Goal: Register for event/course

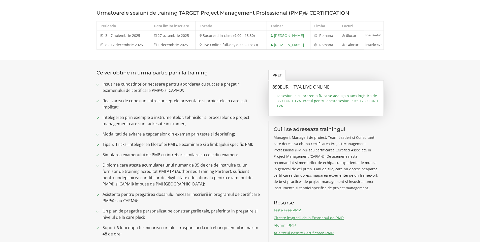
click at [453, 169] on section "Ce vei obtine in urma participarii la training Insusirea cunostintelor necesare…" at bounding box center [240, 178] width 480 height 237
click at [429, 190] on section "Ce vei obtine in urma participarii la training Insusirea cunostintelor necesare…" at bounding box center [240, 178] width 480 height 237
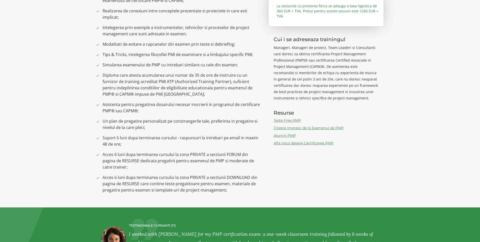
scroll to position [378, 0]
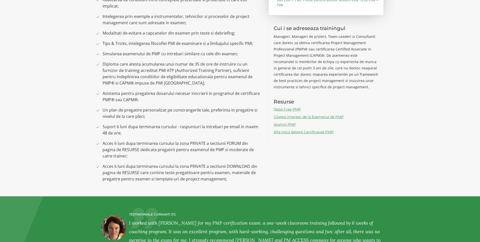
click at [42, 176] on section "Ce vei obtine in urma participarii la training Insusirea cunostintelor necesare…" at bounding box center [240, 77] width 480 height 237
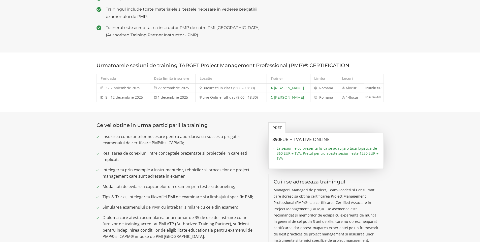
scroll to position [0, 0]
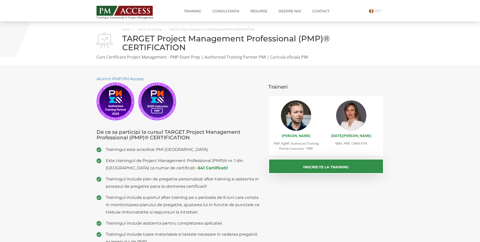
drag, startPoint x: 35, startPoint y: 175, endPoint x: 35, endPoint y: 172, distance: 3.6
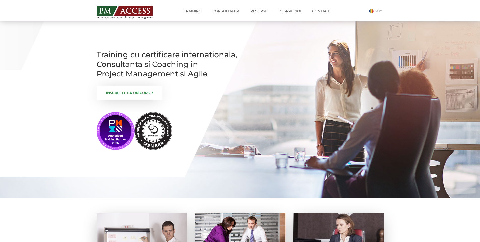
click at [129, 100] on link "ÎNSCRIE-TE LA UN CURS" at bounding box center [130, 92] width 66 height 14
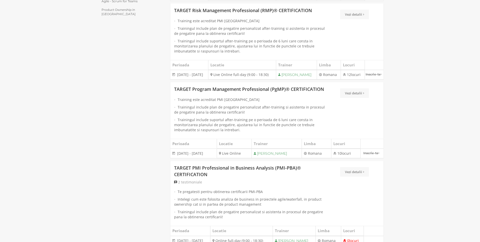
scroll to position [277, 0]
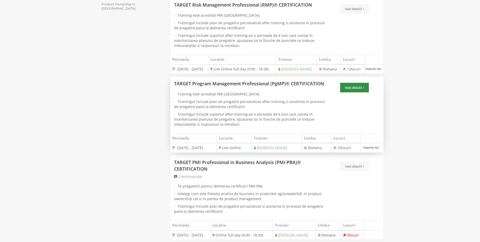
click at [360, 92] on link "Vezi detalii" at bounding box center [354, 88] width 29 height 10
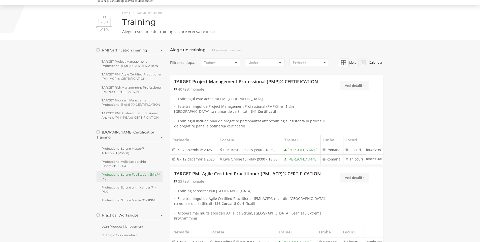
scroll to position [0, 0]
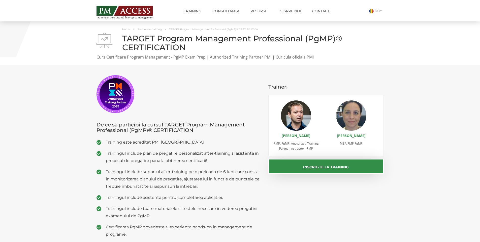
click at [448, 174] on section "De ce sa participi la cursul TARGET Program Management Professional (PgMP)® CER…" at bounding box center [240, 164] width 480 height 198
click at [28, 176] on section "De ce sa participi la cursul TARGET Program Management Professional (PgMP)® CER…" at bounding box center [240, 164] width 480 height 198
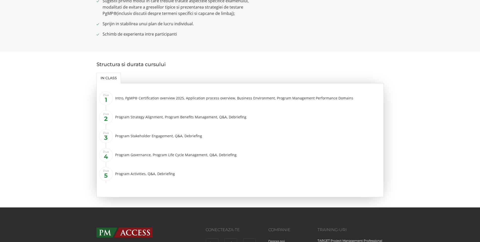
scroll to position [429, 0]
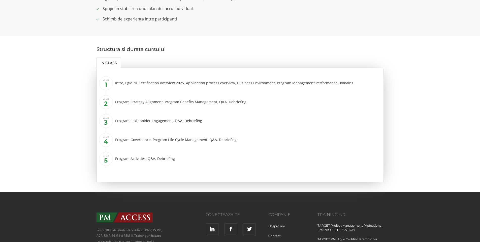
click at [410, 159] on section "Structura si durata cursului In class Ziua 1 Intro, PgMP® Certification overvie…" at bounding box center [240, 114] width 480 height 156
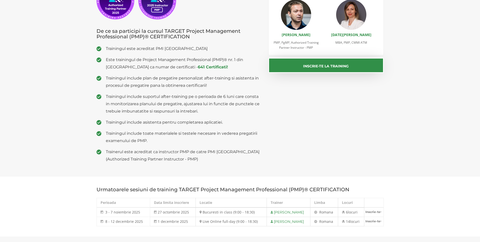
click at [402, 125] on section "Alumni PMP PM Access De ce sa participi la cursul TARGET Project Management Pro…" at bounding box center [240, 70] width 480 height 212
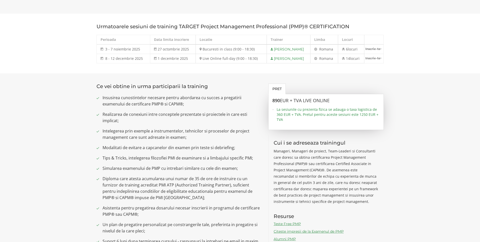
scroll to position [303, 0]
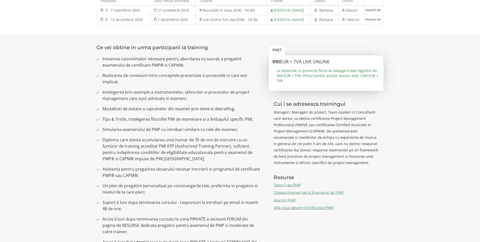
click at [442, 123] on section "Ce vei obtine in urma participarii la training Insusirea cunostintelor necesare…" at bounding box center [240, 153] width 480 height 237
click at [39, 154] on section "Ce vei obtine in urma participarii la training Insusirea cunostintelor necesare…" at bounding box center [240, 153] width 480 height 237
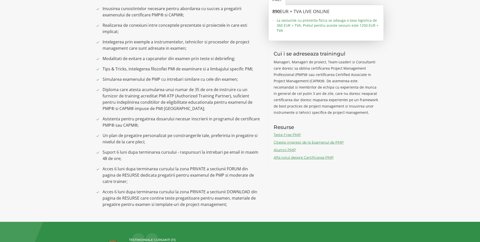
scroll to position [353, 0]
click at [51, 129] on section "Ce vei obtine in urma participarii la training Insusirea cunostintelor necesare…" at bounding box center [240, 102] width 480 height 237
click at [42, 133] on section "Ce vei obtine in urma participarii la training Insusirea cunostintelor necesare…" at bounding box center [240, 102] width 480 height 237
click at [40, 112] on section "Ce vei obtine in urma participarii la training Insusirea cunostintelor necesare…" at bounding box center [240, 102] width 480 height 237
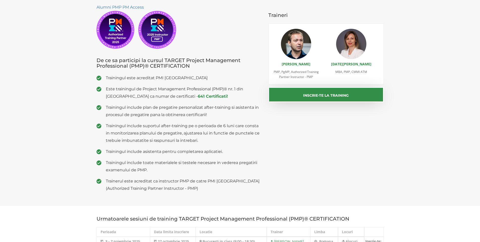
scroll to position [0, 0]
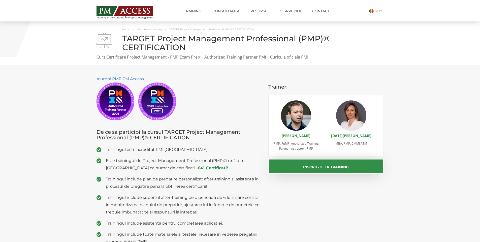
click at [21, 137] on section "Alumni PMP PM Access De ce sa participi la cursul TARGET Project Management Pro…" at bounding box center [240, 171] width 480 height 212
click at [28, 182] on section "Alumni PMP PM Access De ce sa participi la cursul TARGET Project Management Pro…" at bounding box center [240, 171] width 480 height 212
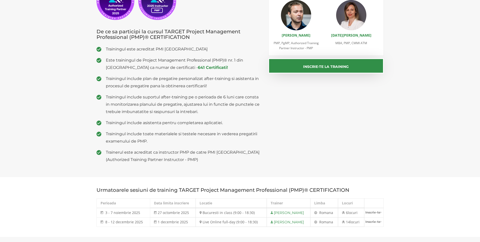
scroll to position [126, 0]
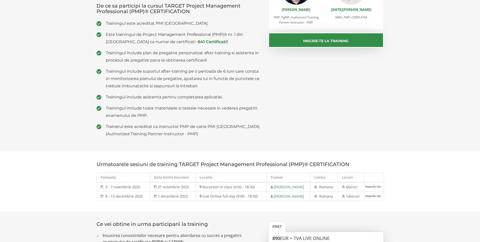
click at [20, 175] on section "Urmatoarele sesiuni de training TARGET Project Management Professional (PMP)® C…" at bounding box center [240, 181] width 480 height 60
click at [18, 165] on section "Urmatoarele sesiuni de training TARGET Project Management Professional (PMP)® C…" at bounding box center [240, 181] width 480 height 60
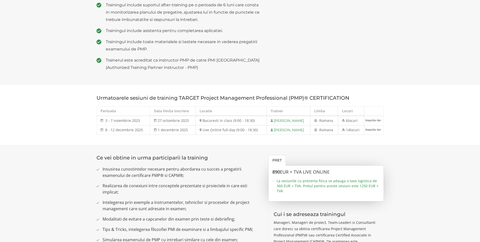
scroll to position [227, 0]
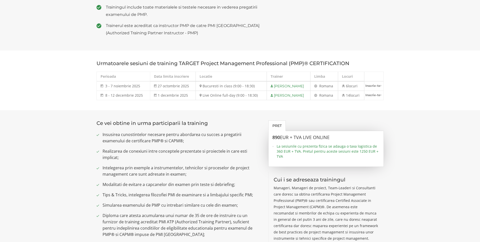
click at [16, 161] on section "Ce vei obtine in urma participarii la training Insusirea cunostintelor necesare…" at bounding box center [240, 228] width 480 height 237
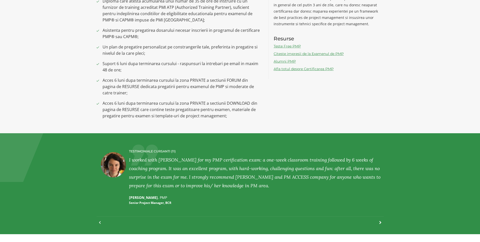
scroll to position [479, 0]
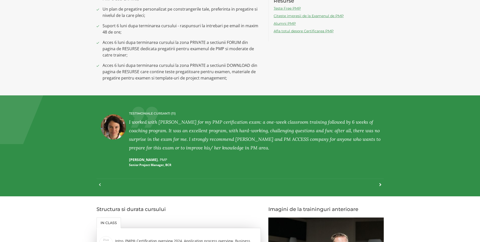
click at [18, 169] on section "TESTIMONIALE CURSANTI (11) LILIANA PETER , PMP Service Delivery Manager and Agi…" at bounding box center [240, 145] width 480 height 101
click at [3, 173] on section "TESTIMONIALE CURSANTI (11) LILIANA PETER , PMP Service Delivery Manager and Agi…" at bounding box center [240, 145] width 480 height 101
click at [41, 172] on section "TESTIMONIALE CURSANTI (11) LILIANA PETER , PMP Service Delivery Manager and Agi…" at bounding box center [240, 145] width 480 height 101
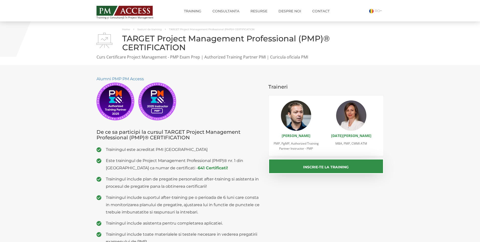
click at [58, 195] on section "Alumni PMP PM Access De ce sa participi la cursul TARGET Project Management Pro…" at bounding box center [240, 171] width 480 height 212
click at [56, 187] on section "Alumni PMP PM Access De ce sa participi la cursul TARGET Project Management Pro…" at bounding box center [240, 171] width 480 height 212
click at [127, 10] on img at bounding box center [125, 11] width 56 height 10
